Goal: Task Accomplishment & Management: Manage account settings

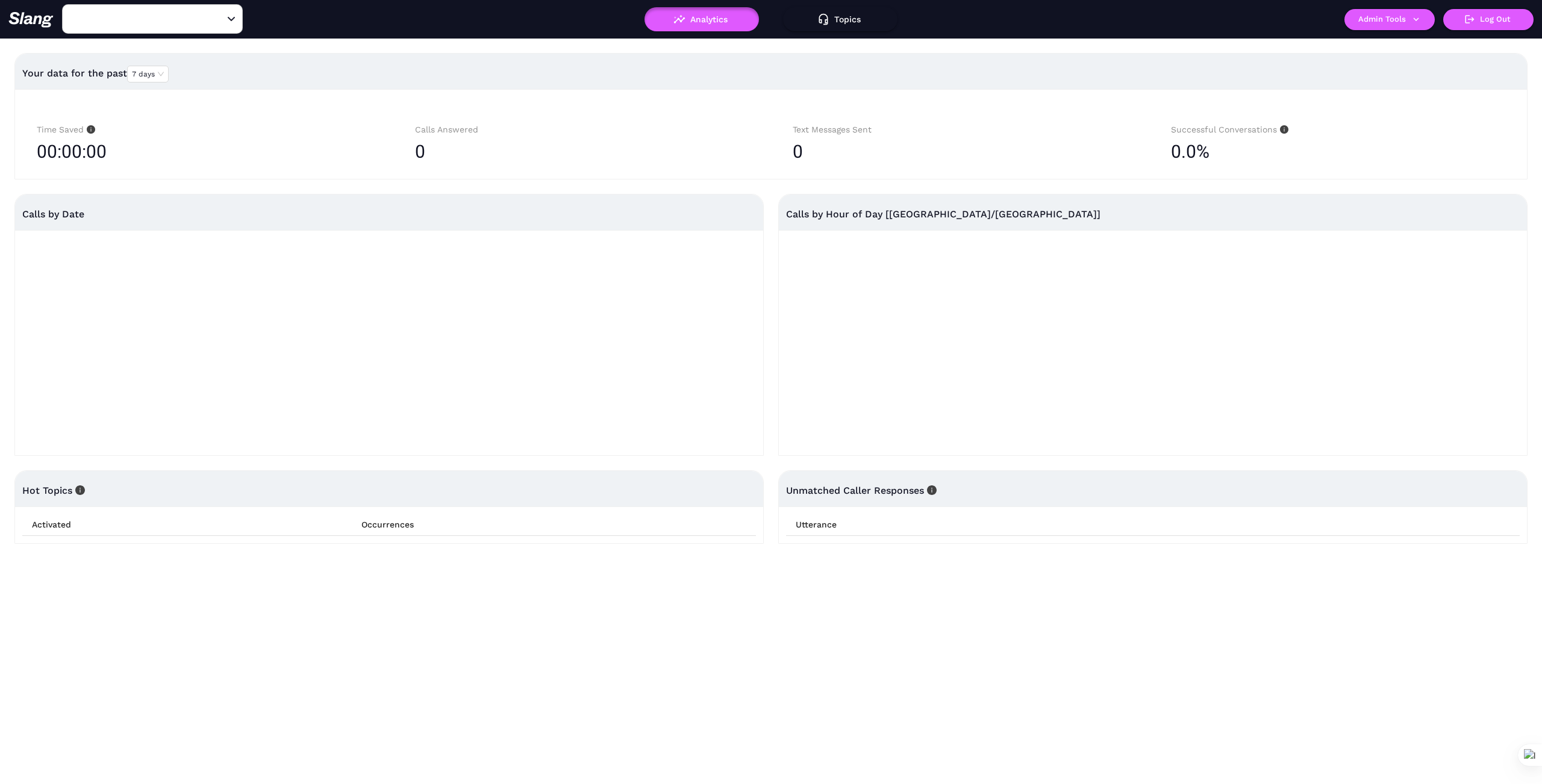
type input "[PERSON_NAME]'s"
click at [217, 19] on icon "Clear" at bounding box center [217, 19] width 7 height 7
click at [199, 15] on input "text" at bounding box center [134, 19] width 132 height 19
type input "[PERSON_NAME]'s"
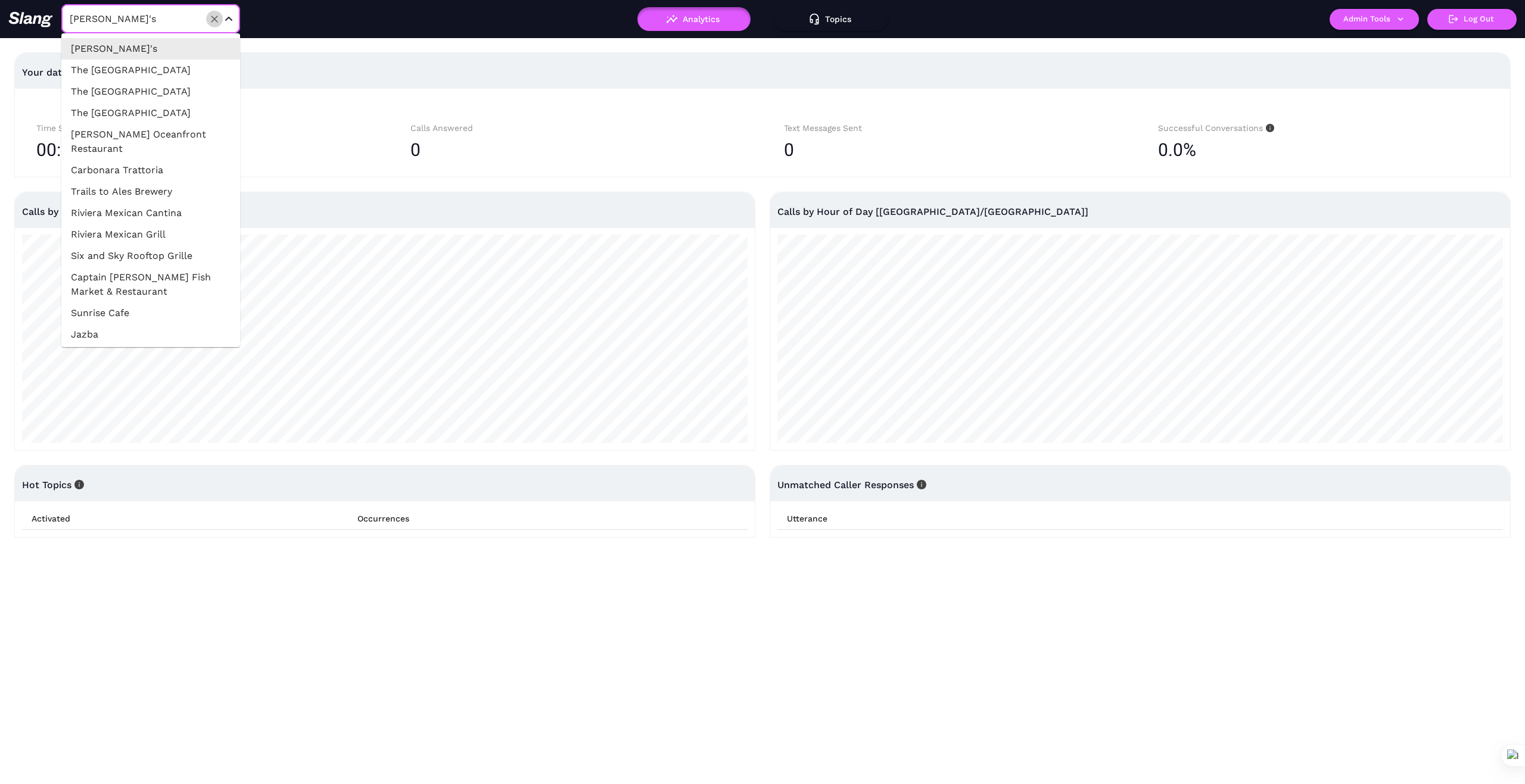
drag, startPoint x: 213, startPoint y: 14, endPoint x: 190, endPoint y: 14, distance: 23.0
click at [205, 15] on div "[PERSON_NAME]'s ​" at bounding box center [150, 19] width 179 height 29
drag, startPoint x: 186, startPoint y: 13, endPoint x: 177, endPoint y: 25, distance: 15.0
click at [186, 13] on input "[PERSON_NAME]'s" at bounding box center [132, 18] width 131 height 18
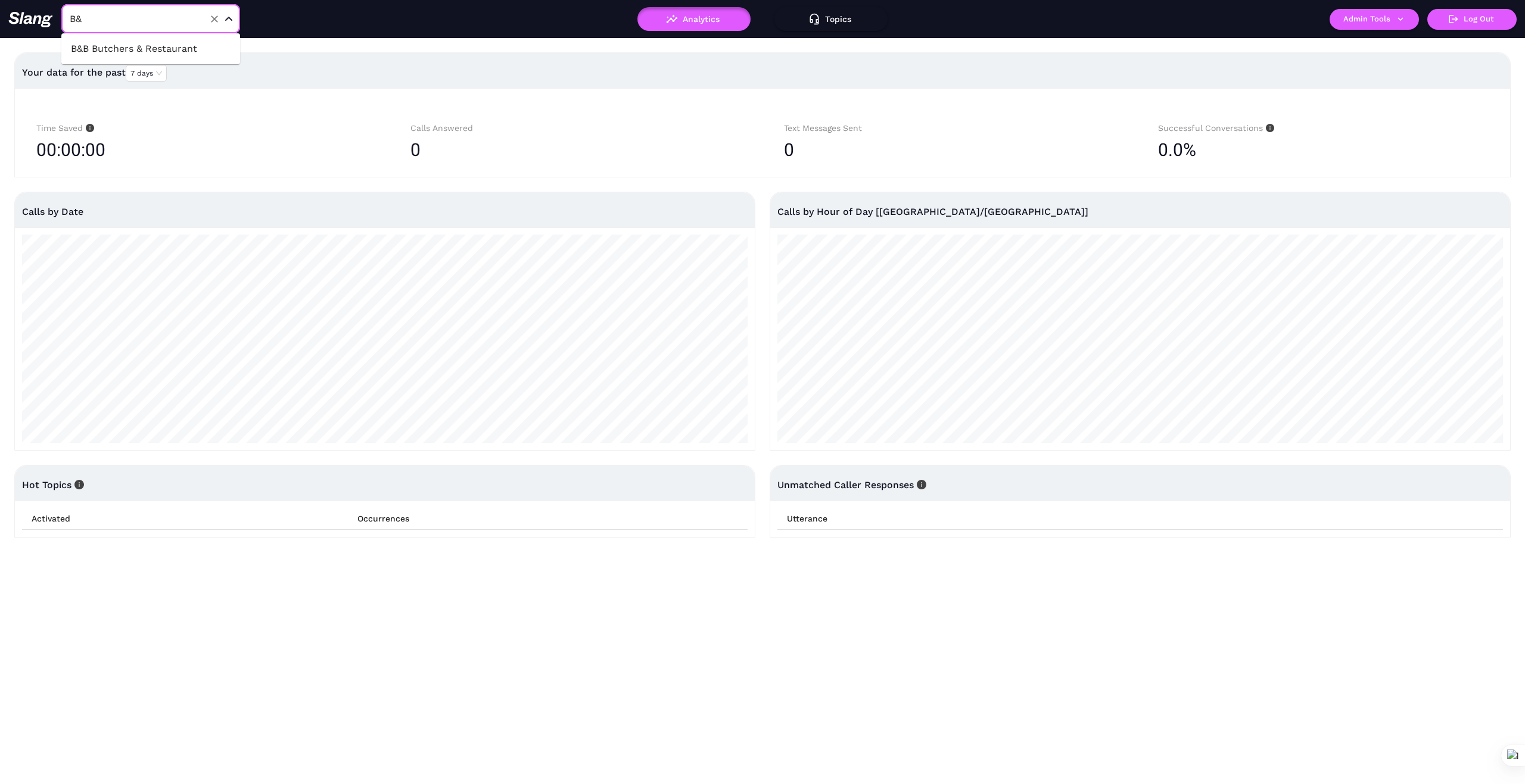
type input "B&B"
click at [177, 48] on li "B&B Butchers & Restaurant" at bounding box center [150, 49] width 179 height 21
type input "B&B Butchers & Restaurant"
click at [1401, 20] on icon "button" at bounding box center [1400, 18] width 5 height 4
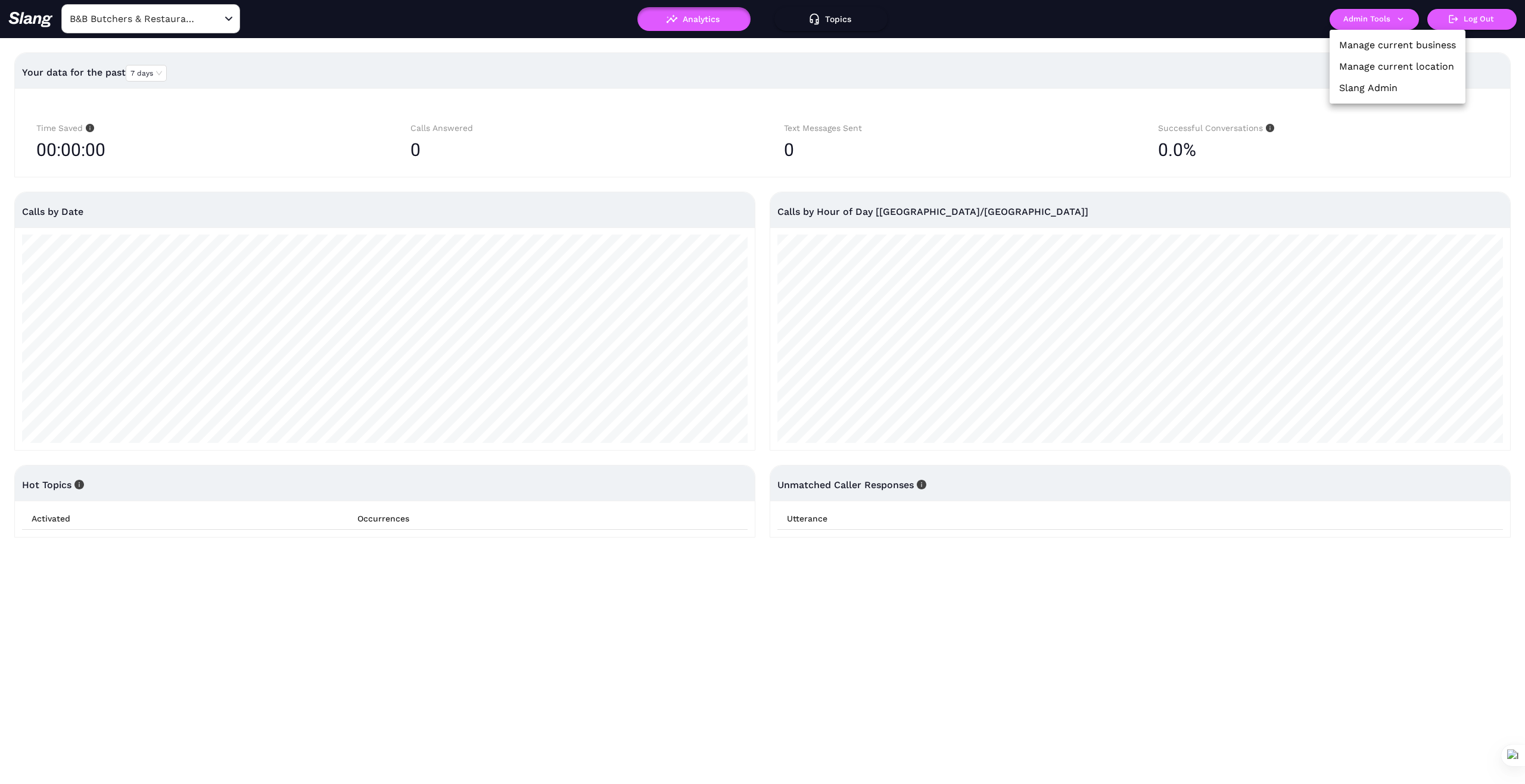
click at [1398, 40] on link "Manage current business" at bounding box center [1397, 45] width 117 height 14
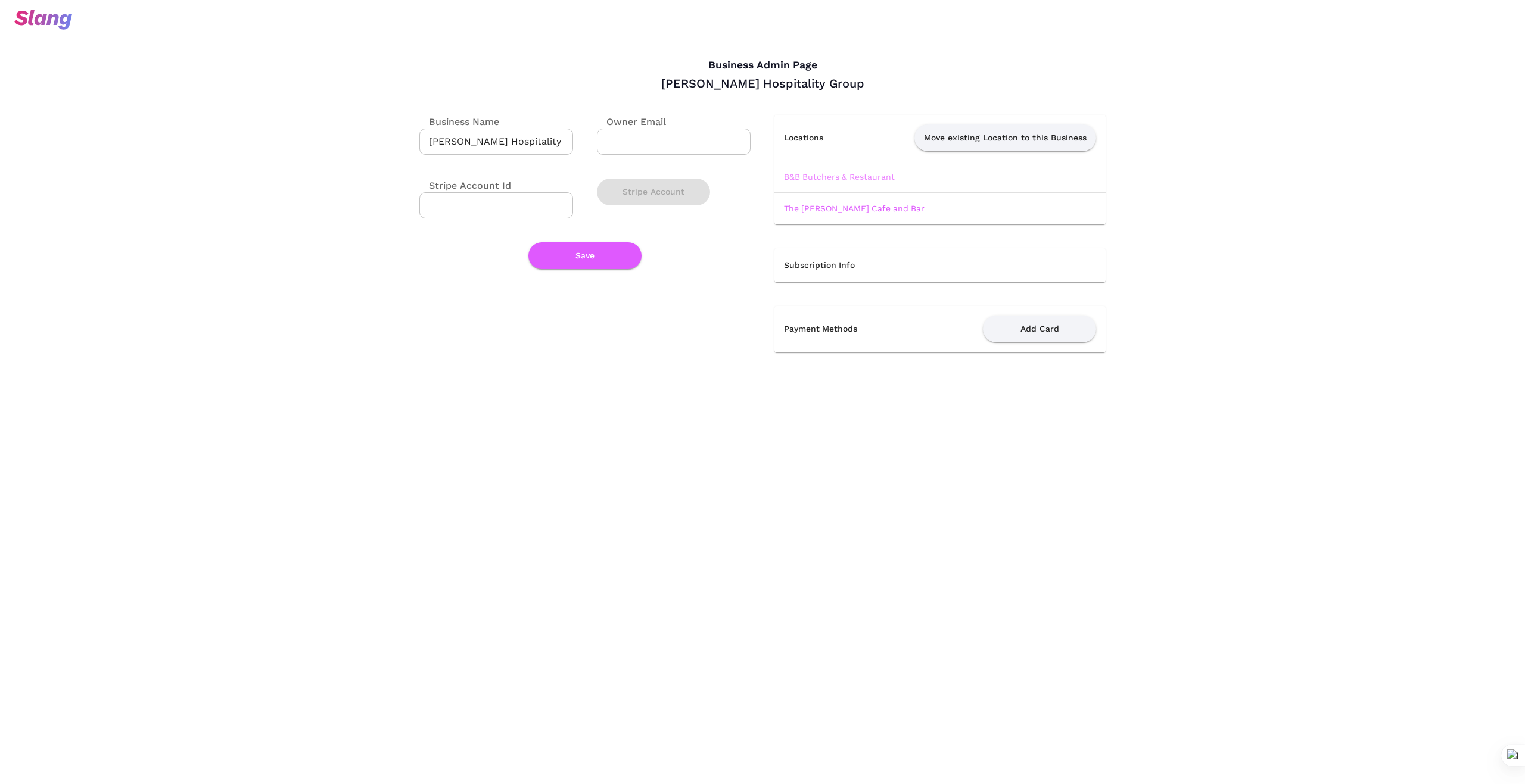
click at [875, 173] on link "B&B Butchers & Restaurant" at bounding box center [839, 177] width 111 height 10
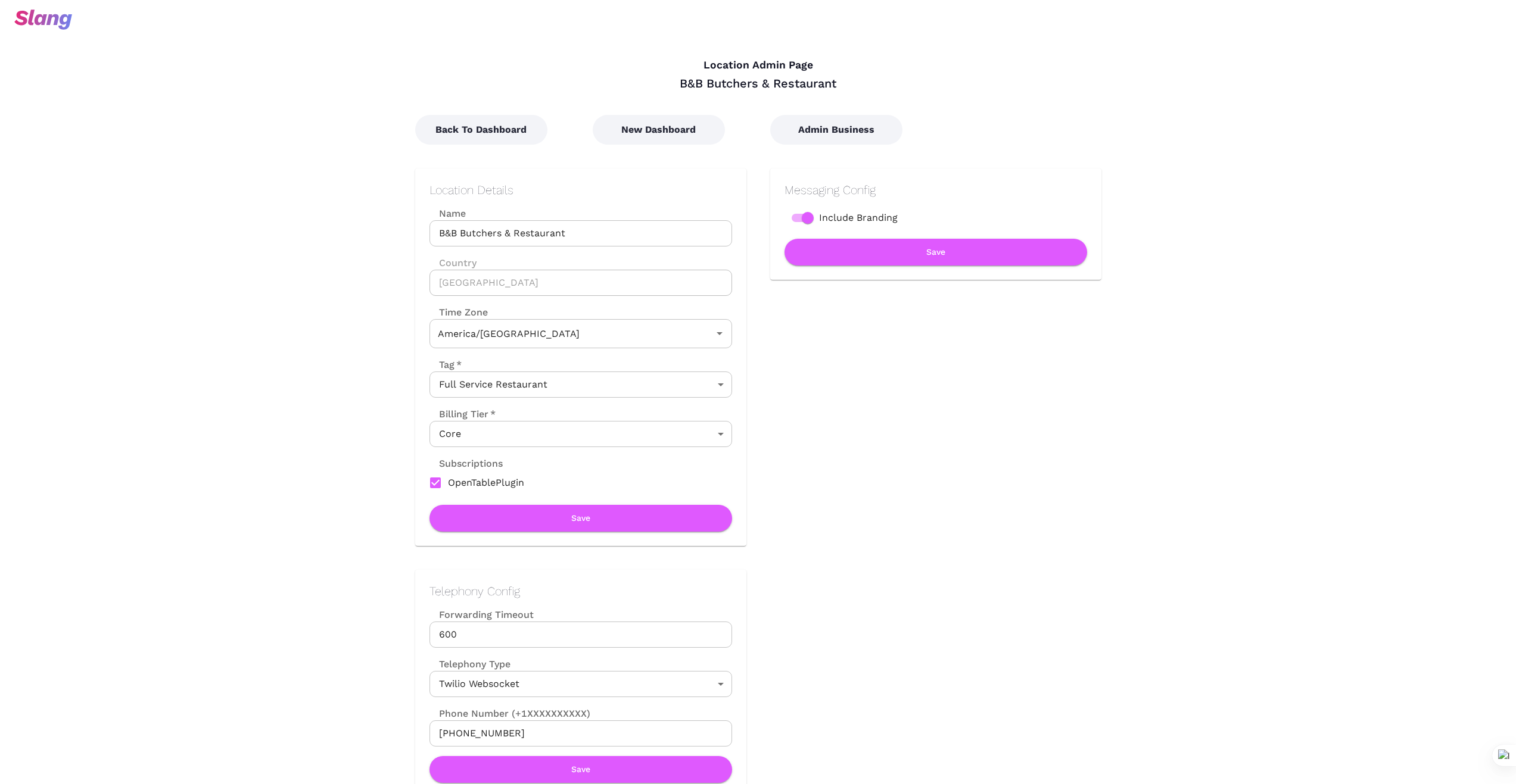
type input "Central Time"
click at [667, 136] on button "New Dashboard" at bounding box center [659, 129] width 132 height 29
